Goal: Complete application form: Complete application form

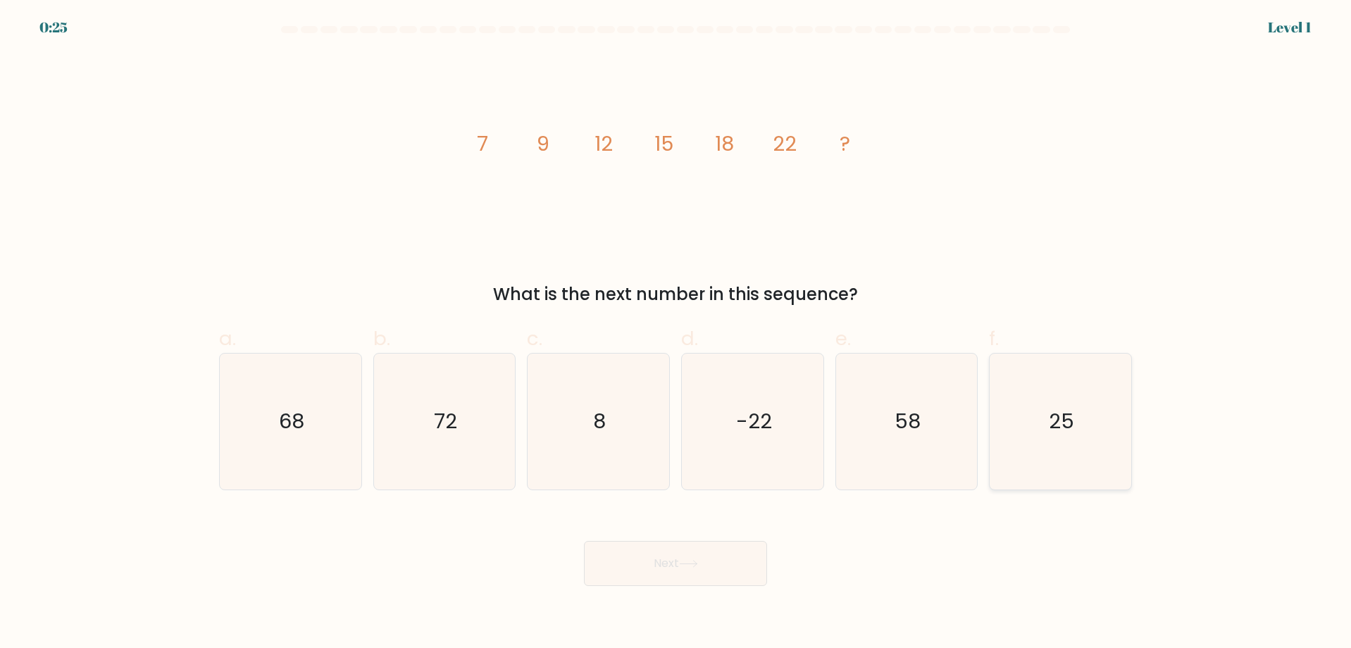
drag, startPoint x: 1053, startPoint y: 432, endPoint x: 1034, endPoint y: 433, distance: 19.8
click at [1050, 433] on text "25" at bounding box center [1061, 422] width 25 height 28
click at [676, 333] on input "f. 25" at bounding box center [675, 328] width 1 height 9
radio input "true"
click at [684, 572] on button "Next" at bounding box center [675, 563] width 183 height 45
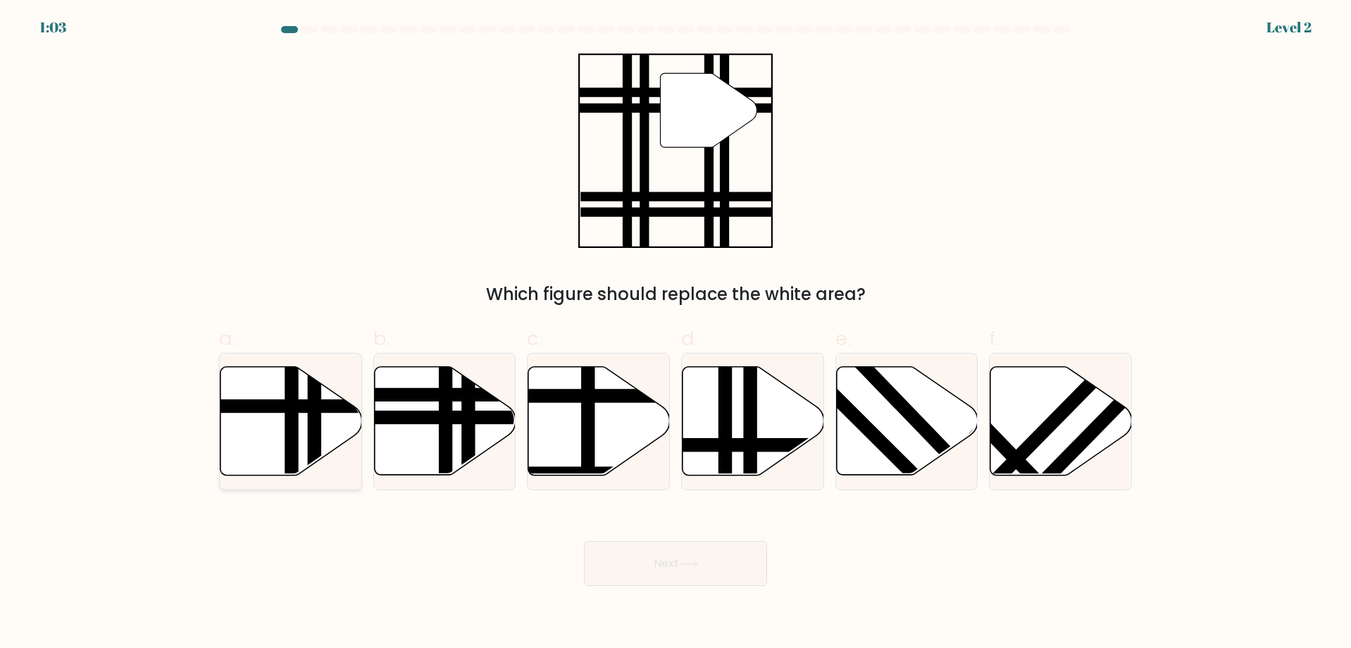
click at [292, 433] on line at bounding box center [292, 480] width 0 height 285
click at [675, 333] on input "a." at bounding box center [675, 328] width 1 height 9
radio input "true"
click at [663, 570] on button "Next" at bounding box center [675, 563] width 183 height 45
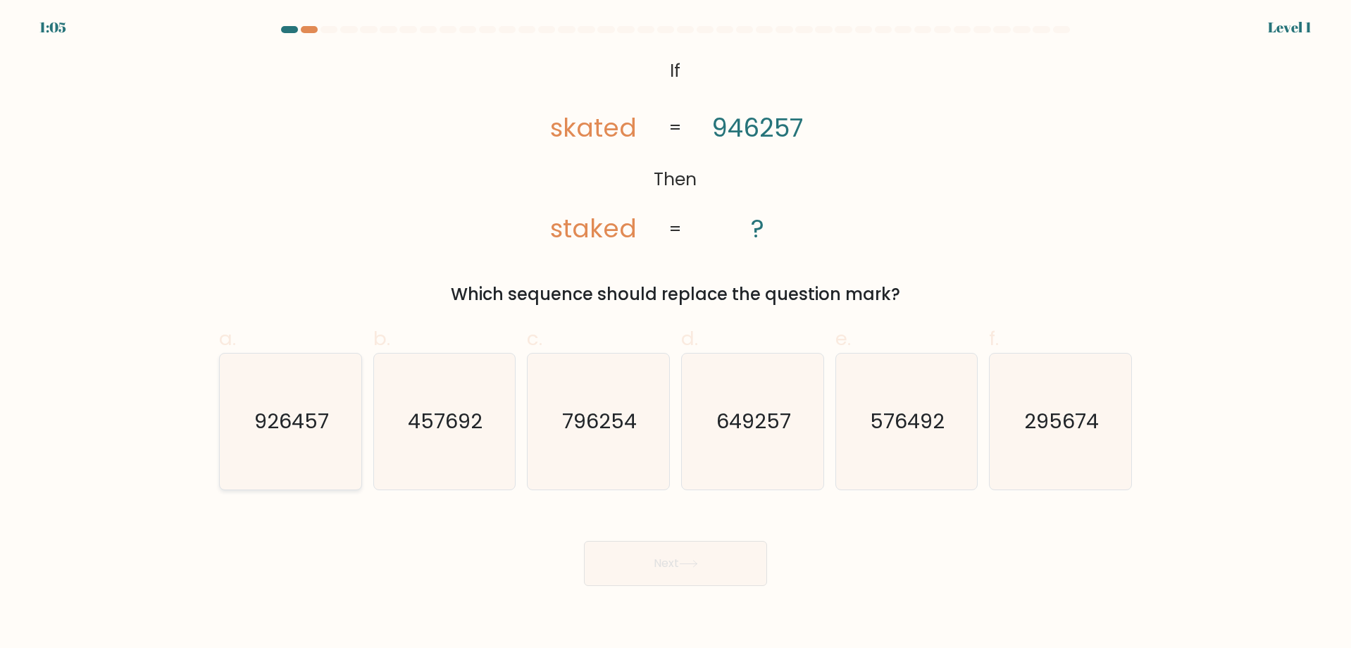
click at [313, 417] on text "926457" at bounding box center [291, 422] width 75 height 28
click at [675, 333] on input "a. 926457" at bounding box center [675, 328] width 1 height 9
radio input "true"
click at [692, 569] on button "Next" at bounding box center [675, 563] width 183 height 45
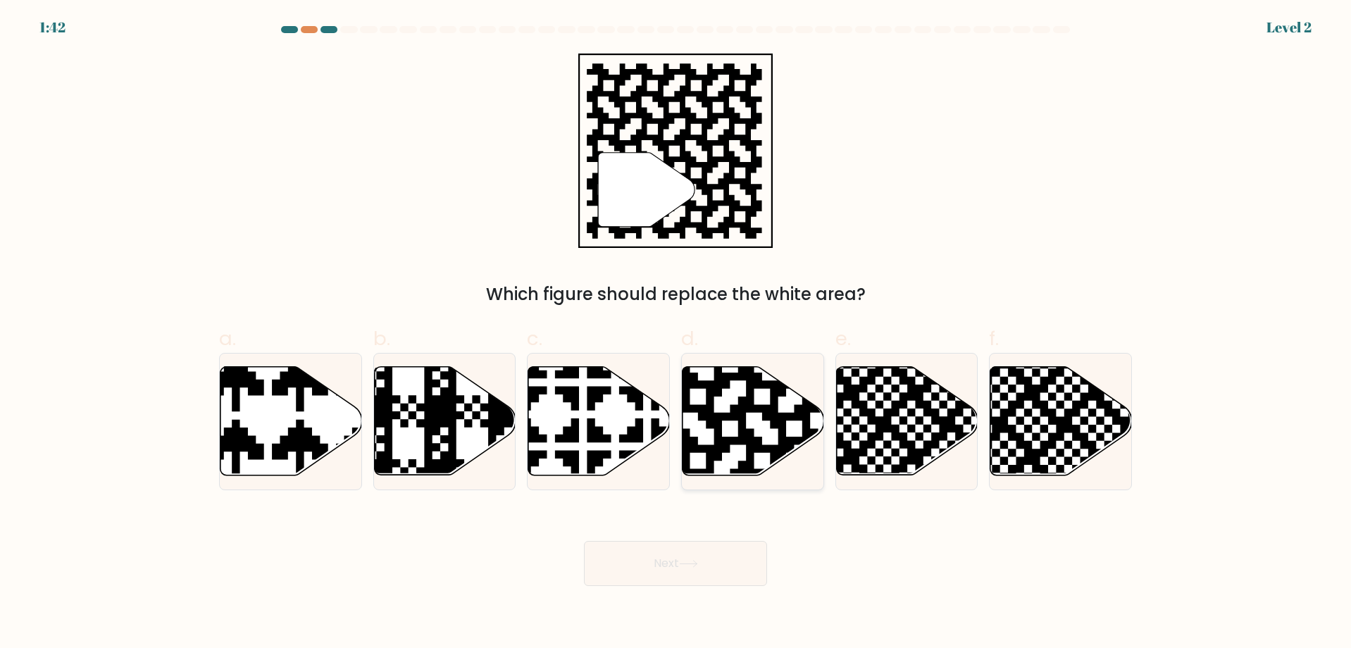
click at [718, 450] on icon at bounding box center [793, 365] width 256 height 256
click at [676, 333] on input "d." at bounding box center [675, 328] width 1 height 9
radio input "true"
click at [702, 553] on button "Next" at bounding box center [675, 563] width 183 height 45
